Goal: Transaction & Acquisition: Subscribe to service/newsletter

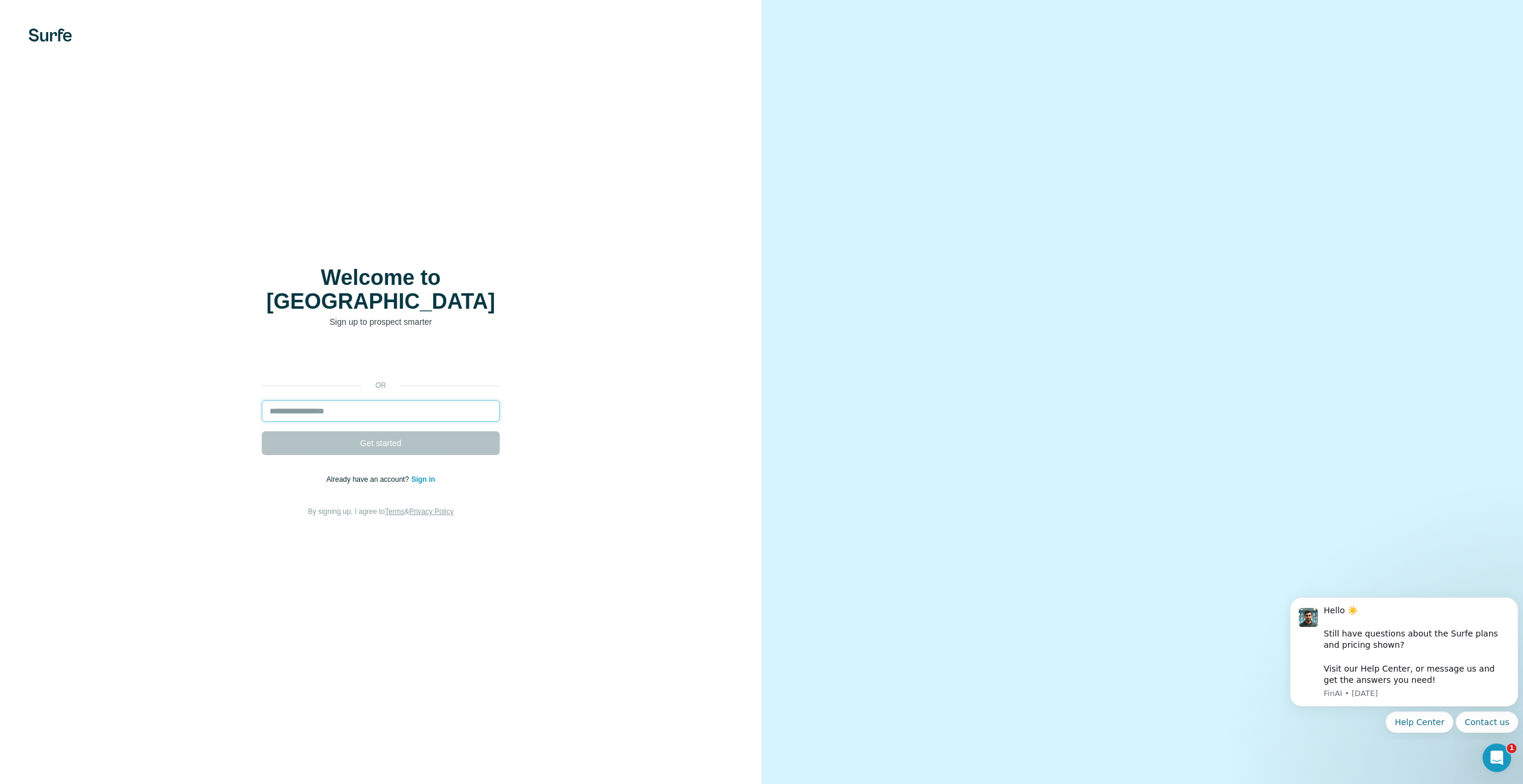
click at [348, 402] on input "email" at bounding box center [380, 411] width 238 height 22
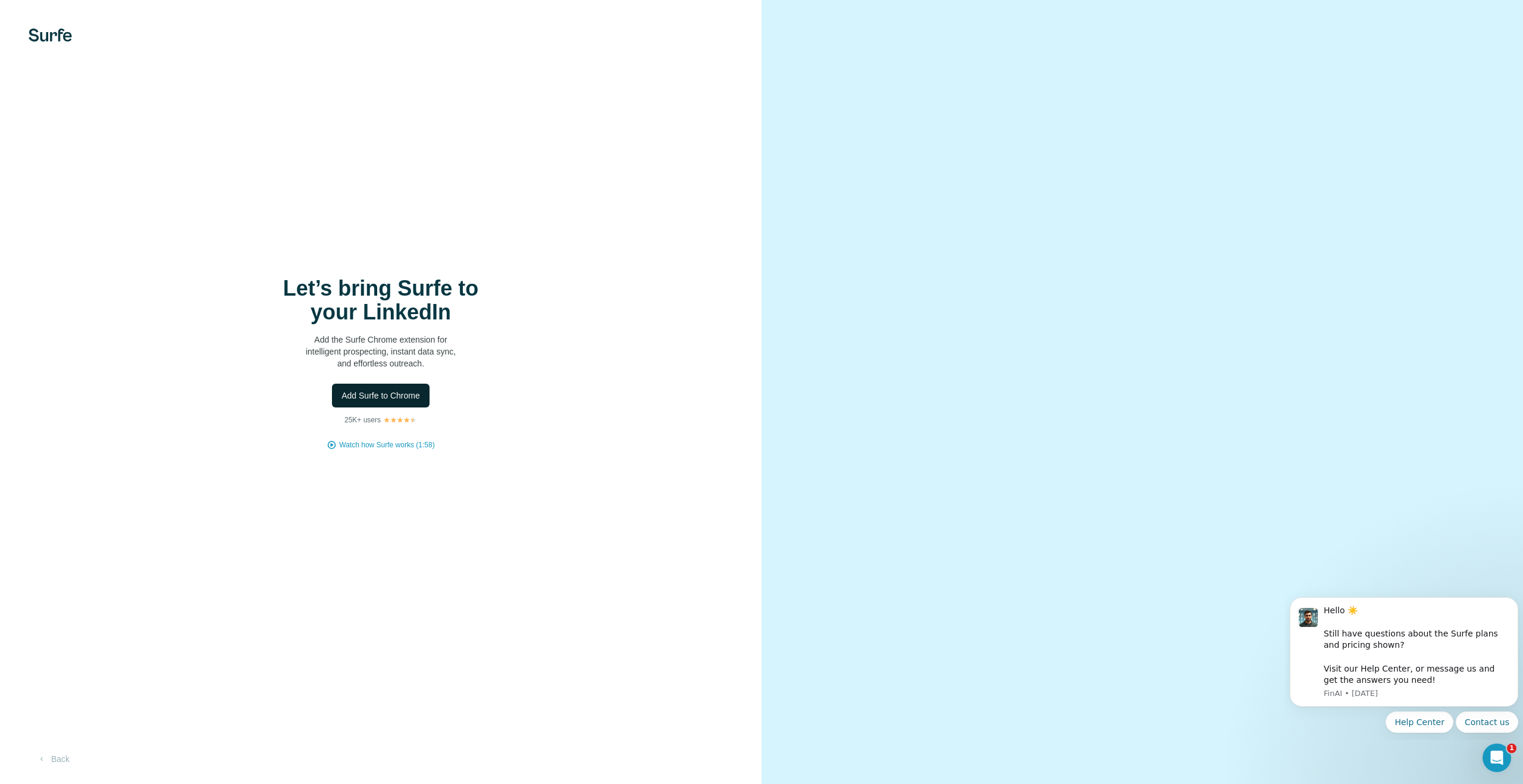
click at [409, 394] on span "Add Surfe to Chrome" at bounding box center [380, 396] width 78 height 12
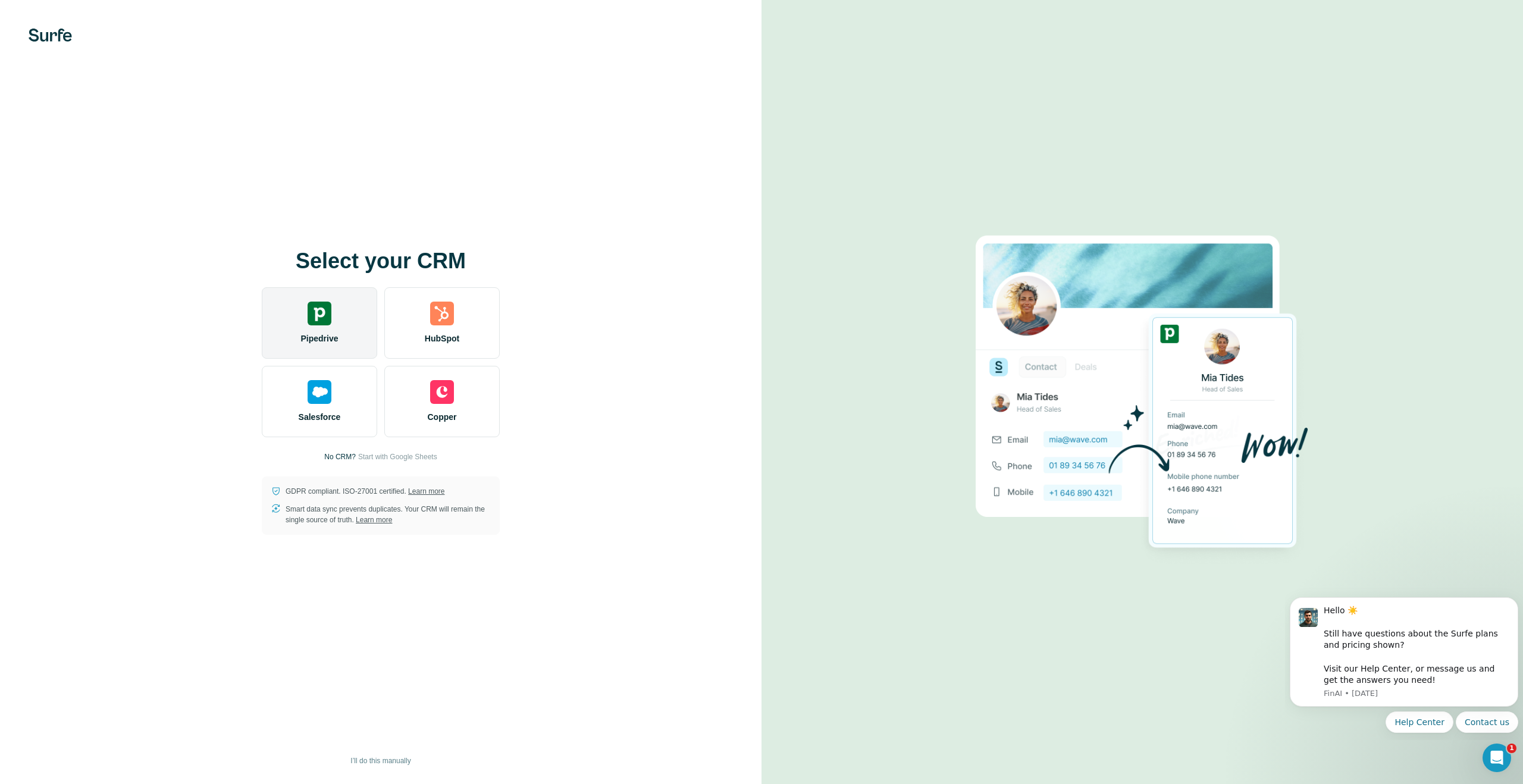
click at [312, 326] on div "Pipedrive" at bounding box center [319, 323] width 116 height 71
